Goal: Find specific page/section: Find specific page/section

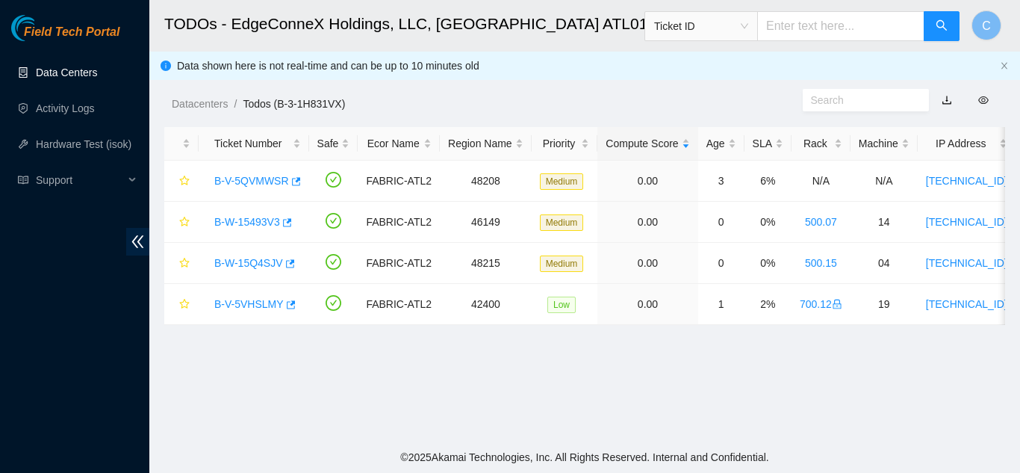
click at [60, 75] on link "Data Centers" at bounding box center [66, 72] width 61 height 12
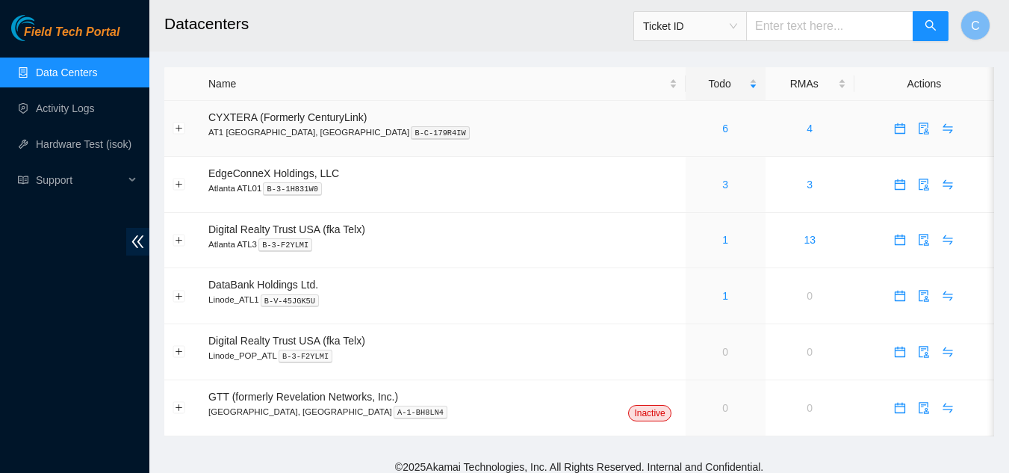
click at [694, 124] on div "6" at bounding box center [725, 128] width 63 height 16
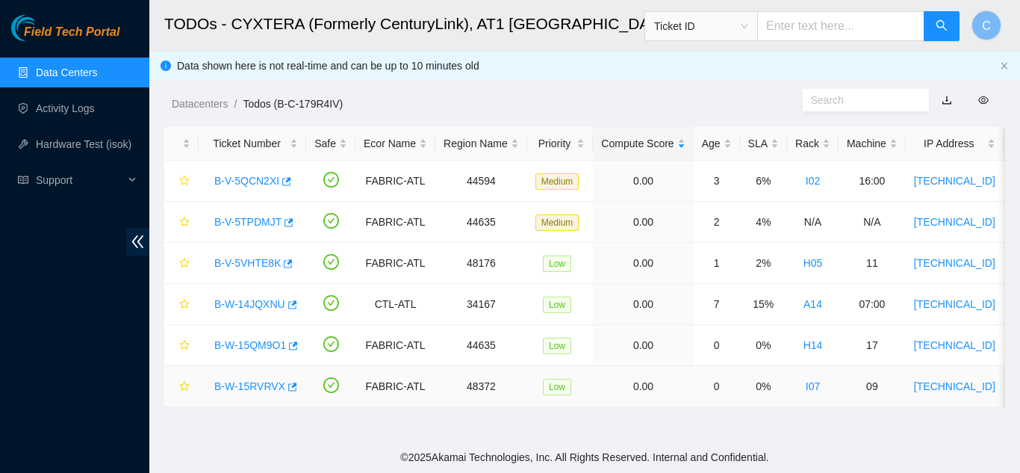
click at [242, 380] on link "B-W-15RVRVX" at bounding box center [249, 386] width 71 height 12
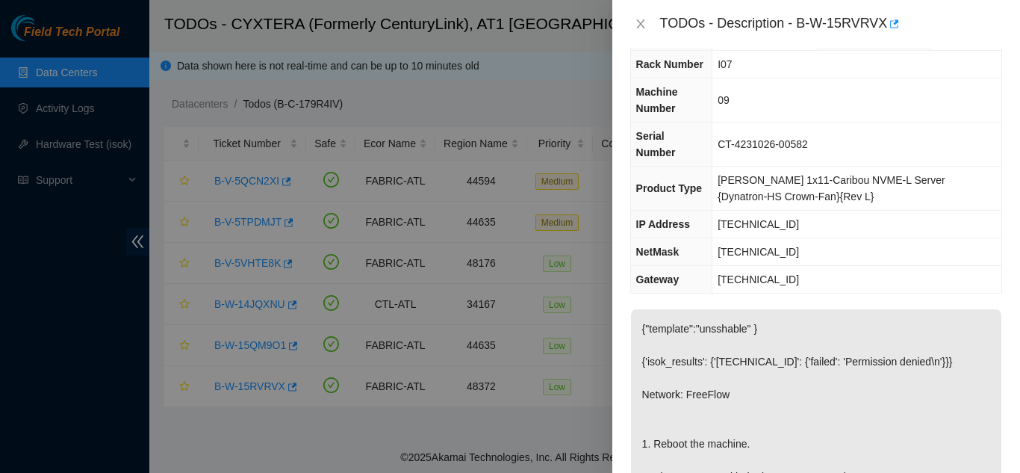
scroll to position [149, 0]
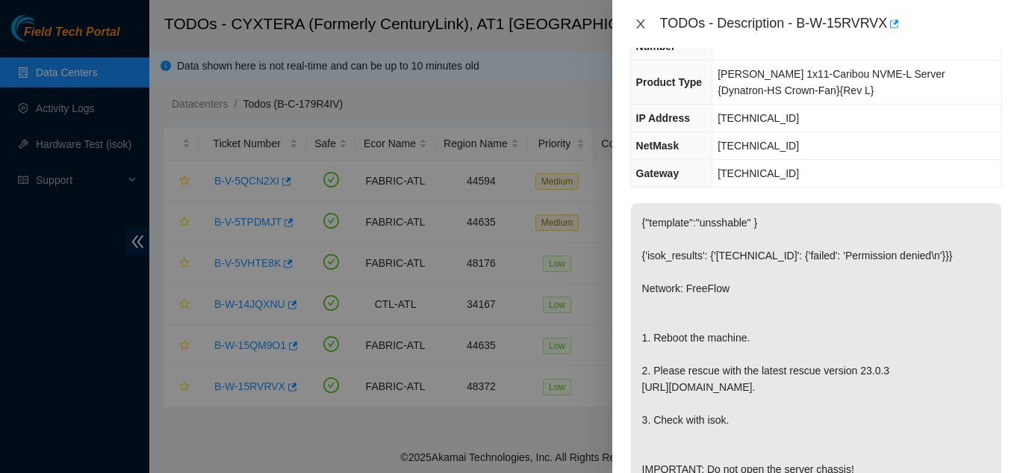
click at [646, 29] on icon "close" at bounding box center [641, 24] width 12 height 12
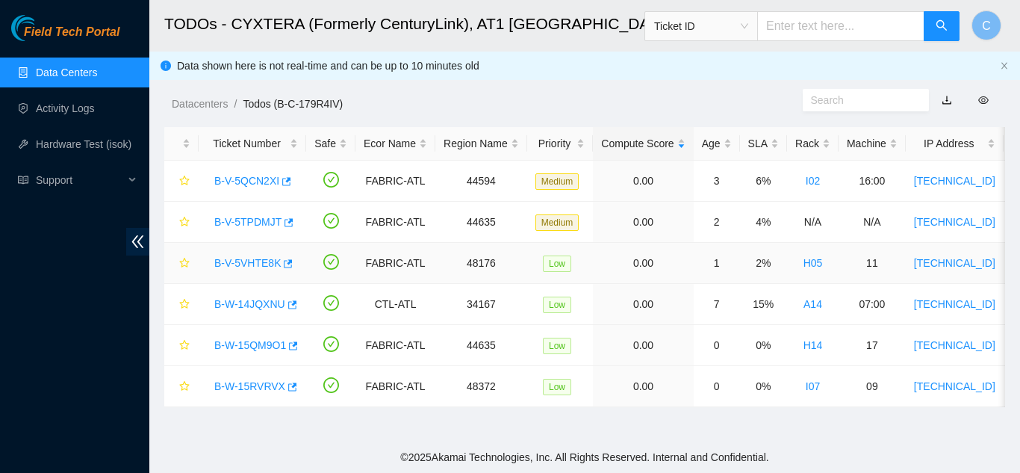
scroll to position [174, 0]
click at [252, 343] on link "B-W-15QM9O1" at bounding box center [250, 345] width 72 height 12
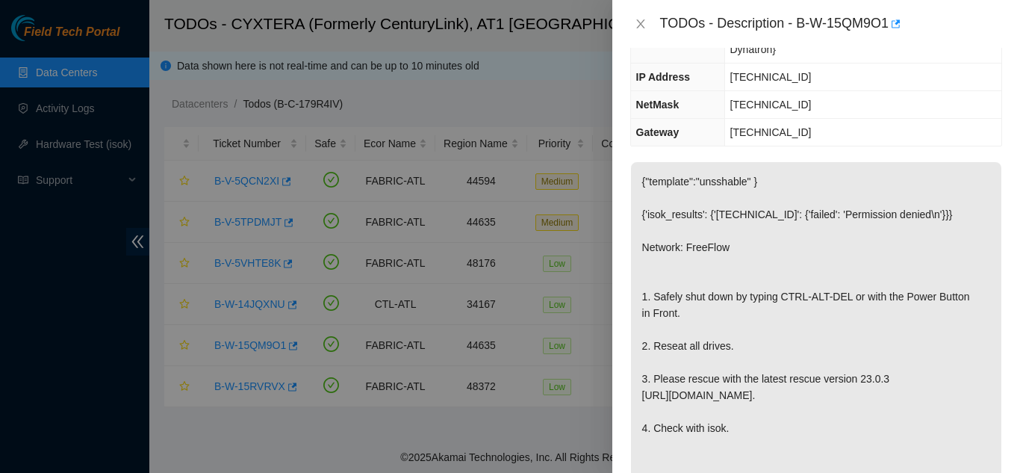
scroll to position [149, 0]
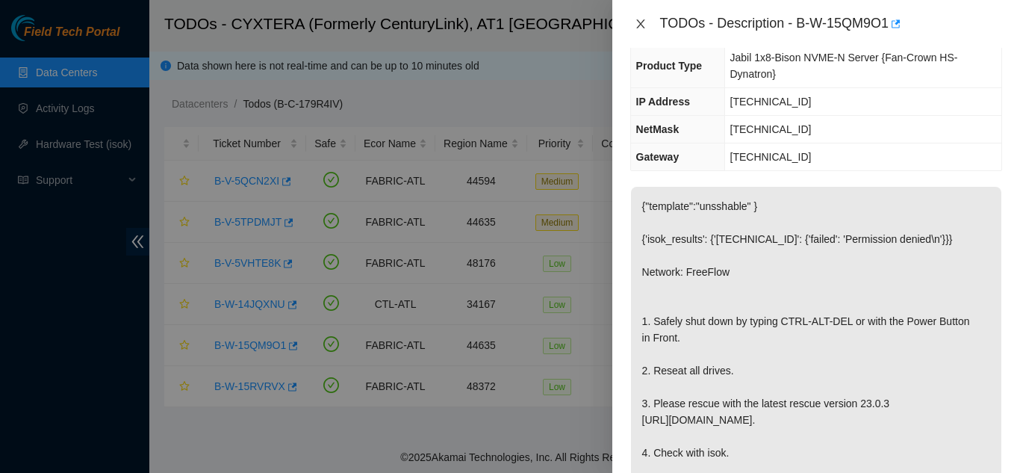
click at [639, 20] on icon "close" at bounding box center [641, 24] width 12 height 12
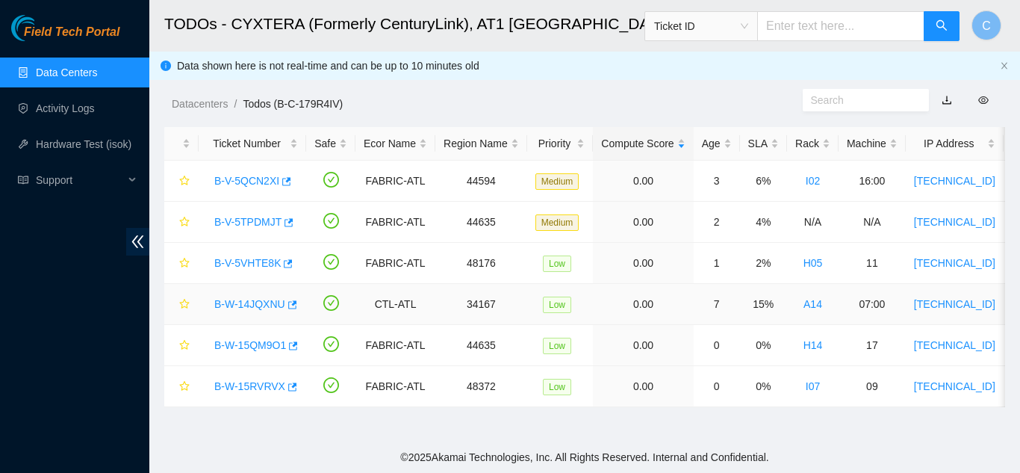
click at [242, 299] on link "B-W-14JQXNU" at bounding box center [249, 304] width 71 height 12
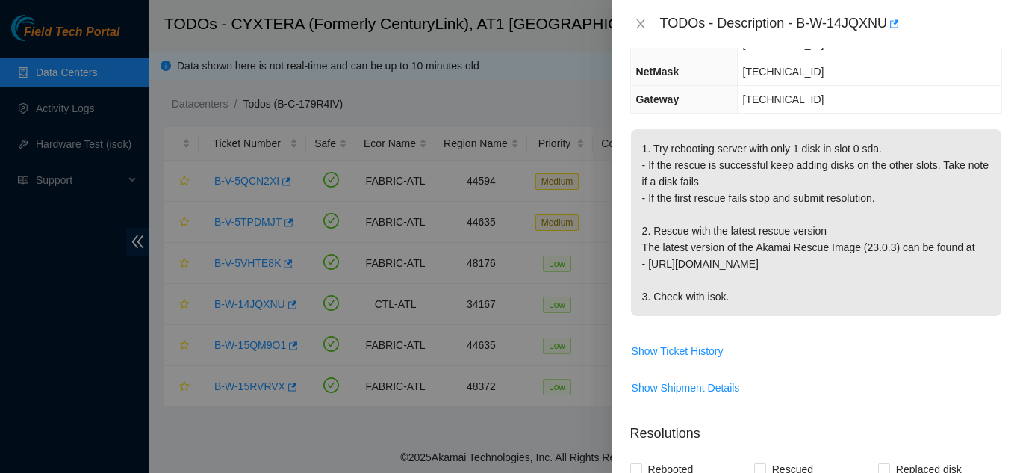
scroll to position [125, 0]
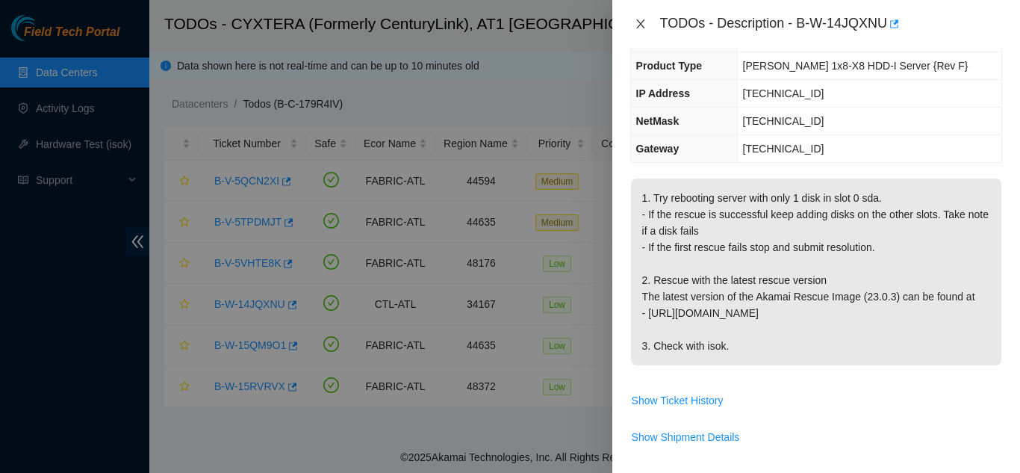
click at [636, 25] on icon "close" at bounding box center [641, 24] width 12 height 12
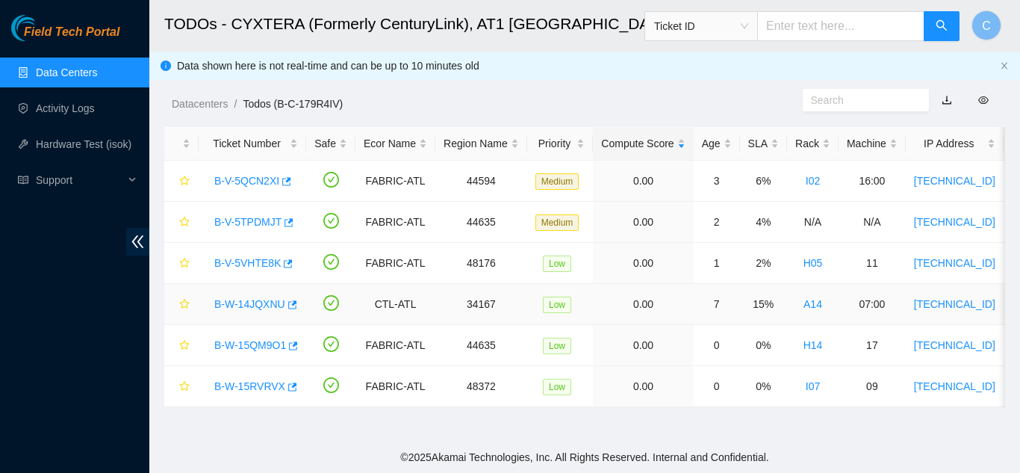
scroll to position [174, 0]
click at [252, 261] on link "B-V-5VHTE8K" at bounding box center [247, 263] width 66 height 12
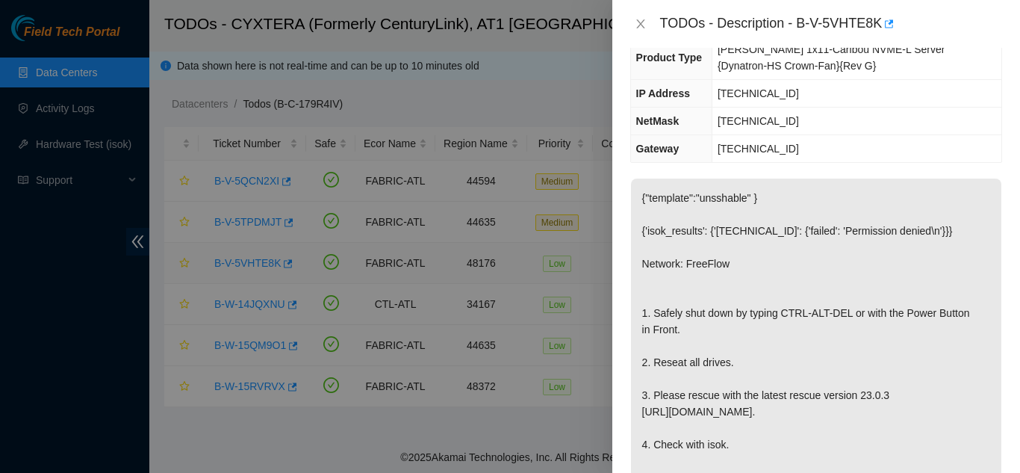
scroll to position [149, 0]
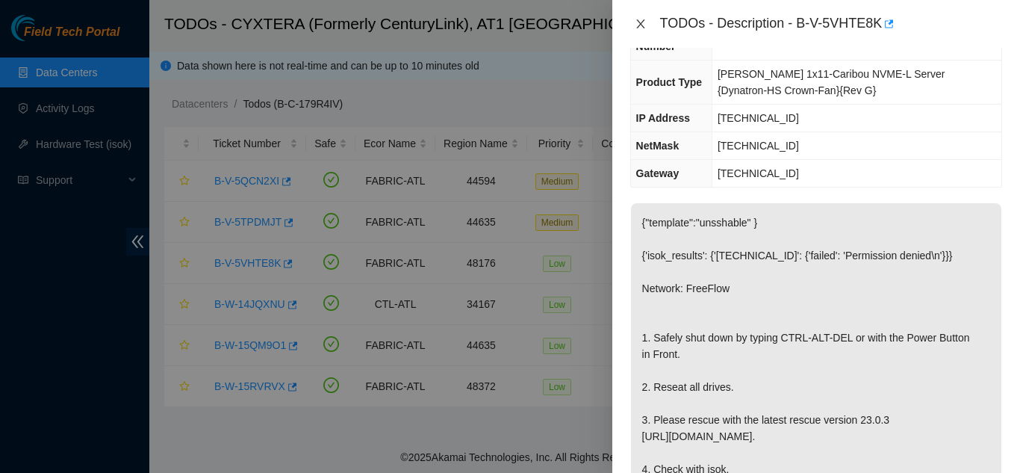
click at [640, 26] on icon "close" at bounding box center [641, 24] width 12 height 12
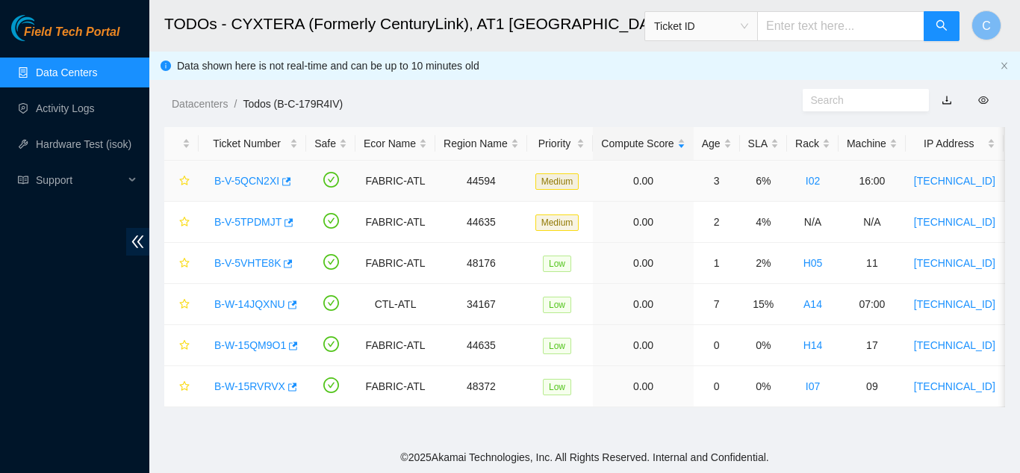
scroll to position [174, 0]
click at [243, 221] on link "B-V-5TPDMJT" at bounding box center [247, 222] width 67 height 12
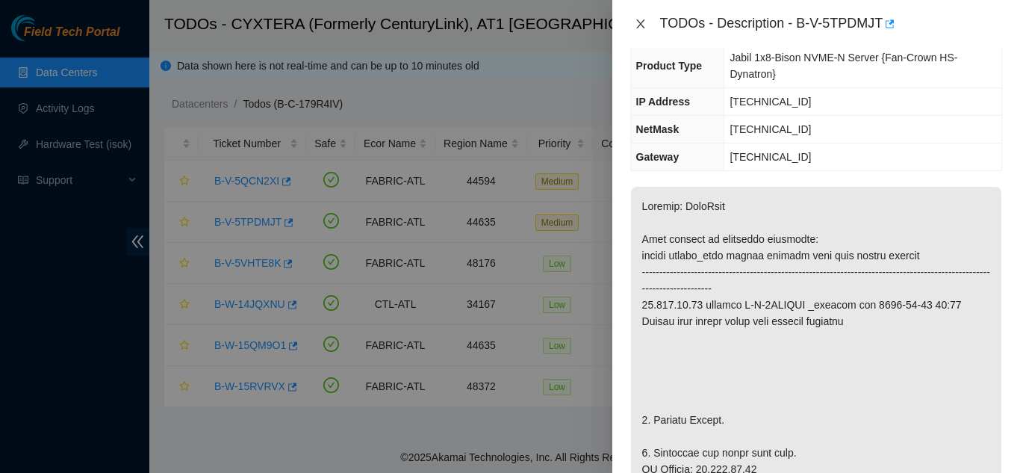
click at [644, 25] on icon "close" at bounding box center [641, 24] width 12 height 12
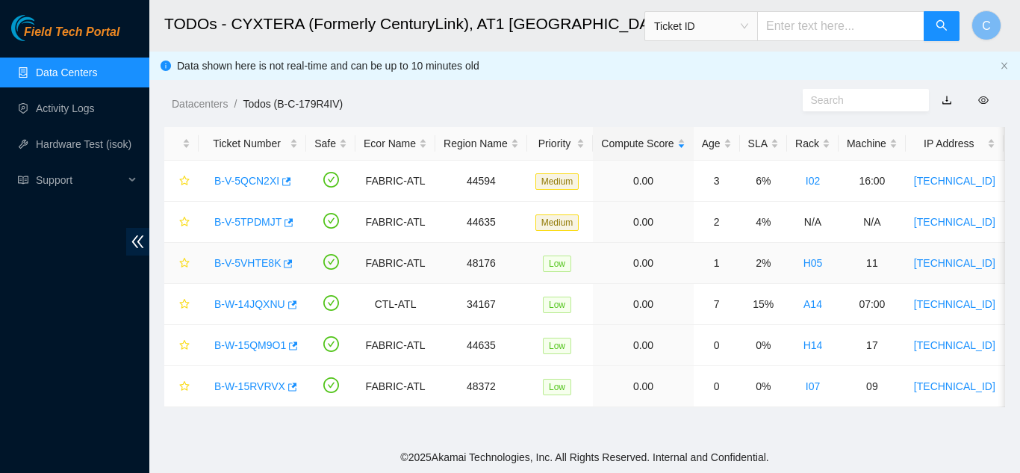
scroll to position [174, 0]
click at [260, 187] on link "B-V-5QCN2XI" at bounding box center [246, 181] width 65 height 12
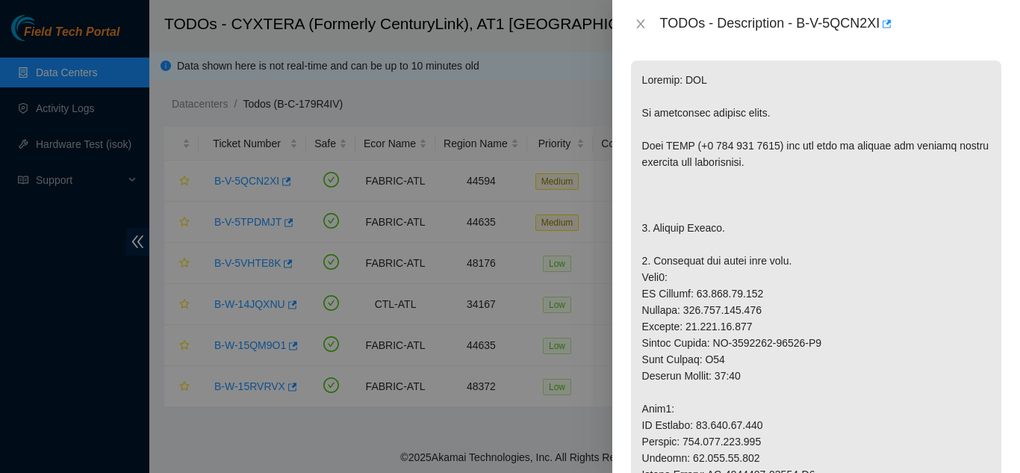
scroll to position [274, 0]
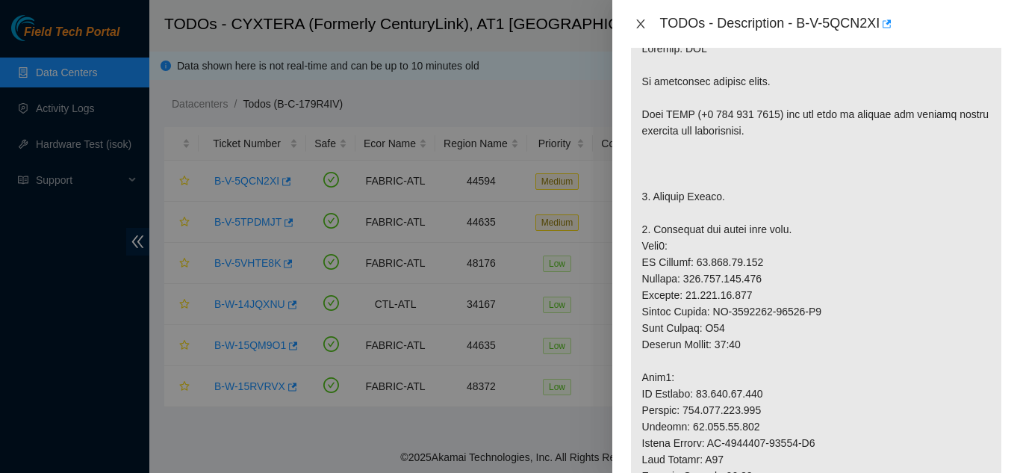
click at [638, 25] on icon "close" at bounding box center [641, 24] width 12 height 12
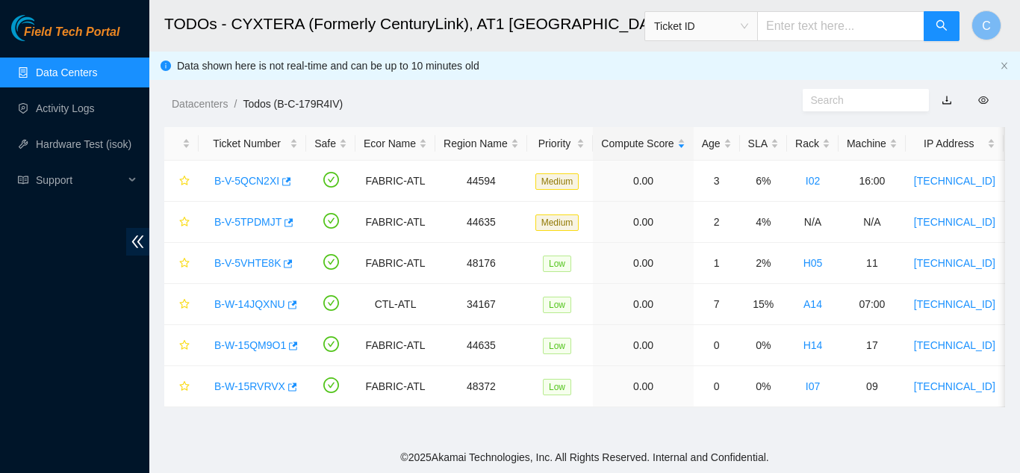
scroll to position [296, 0]
